Goal: Transaction & Acquisition: Book appointment/travel/reservation

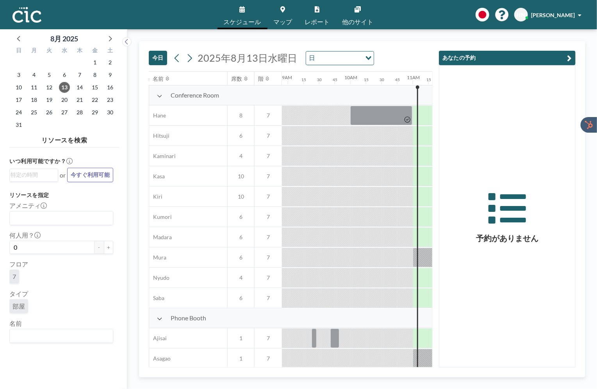
scroll to position [0, 672]
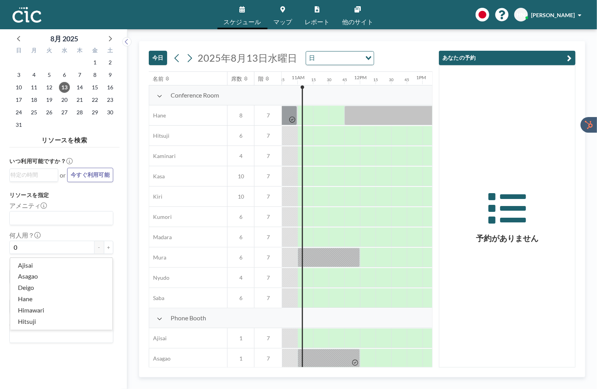
click at [37, 331] on input "Search for option" at bounding box center [60, 336] width 98 height 10
click at [27, 320] on li "Hitsuji" at bounding box center [61, 322] width 102 height 11
type input "Hitsuji"
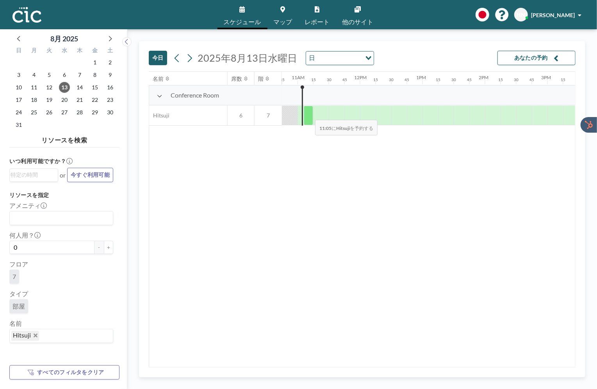
click at [309, 114] on div at bounding box center [308, 116] width 9 height 20
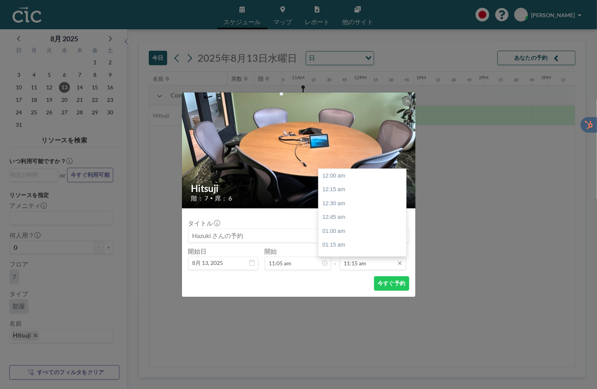
scroll to position [626, 0]
click at [371, 206] on div "11:45 am" at bounding box center [362, 203] width 87 height 14
type input "11:45 am"
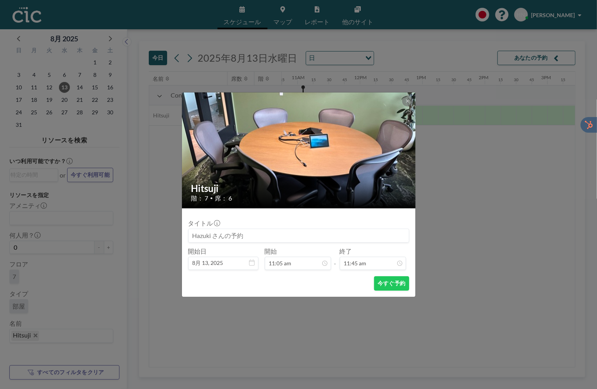
scroll to position [653, 0]
click at [390, 282] on button "今すぐ予約" at bounding box center [391, 284] width 35 height 14
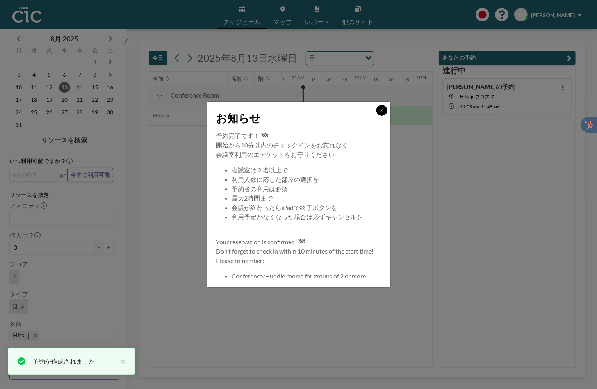
click at [381, 111] on icon at bounding box center [381, 110] width 3 height 3
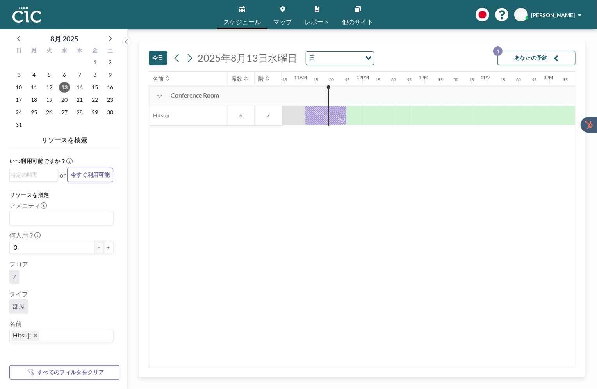
scroll to position [0, 672]
